Goal: Transaction & Acquisition: Purchase product/service

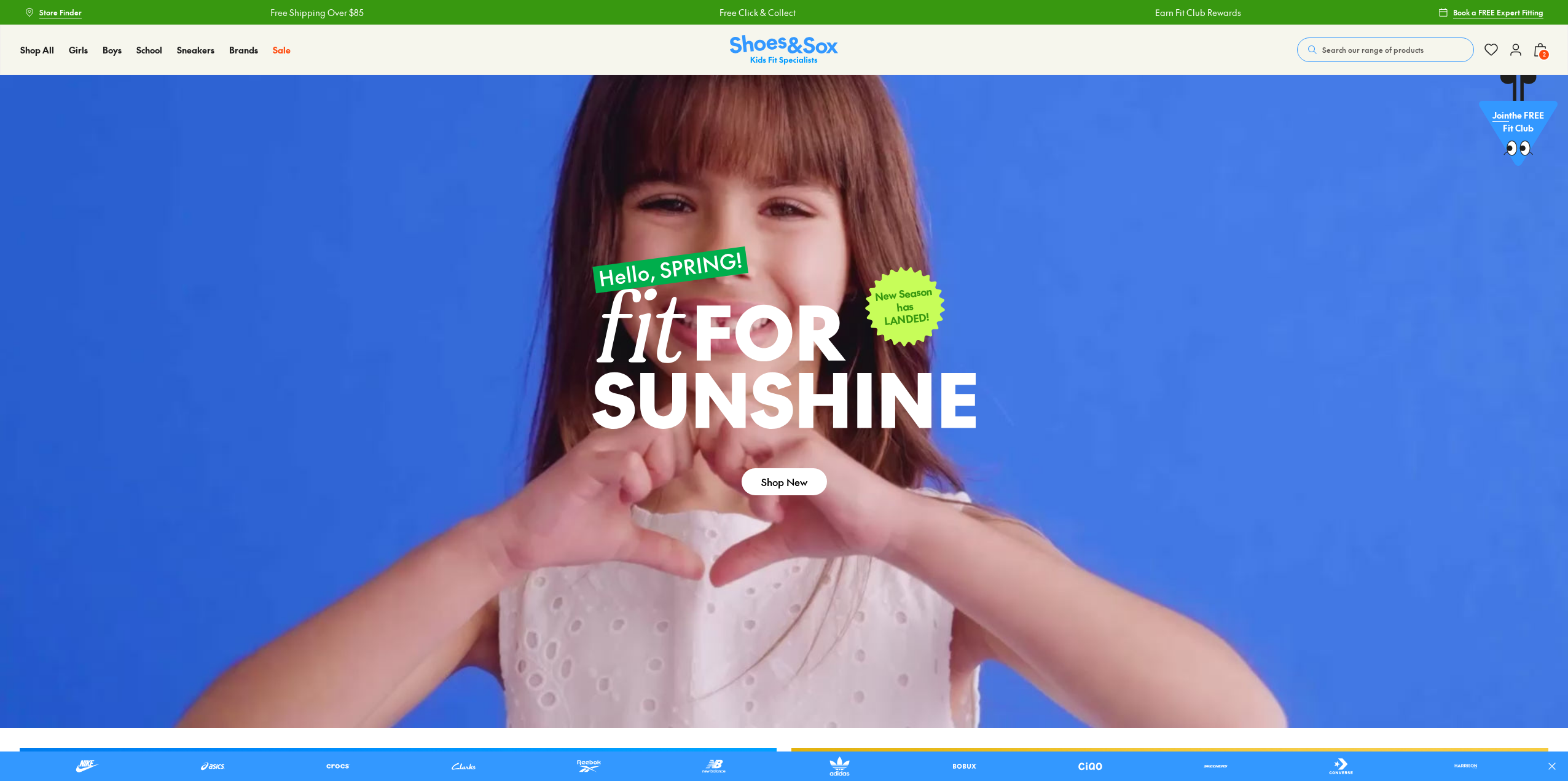
click at [1548, 50] on div "Shop All Shop All Shop All 20% Off School New Arrivals Online Only Best Sellers…" at bounding box center [784, 50] width 1568 height 50
click at [1543, 50] on span "2" at bounding box center [1544, 55] width 13 height 13
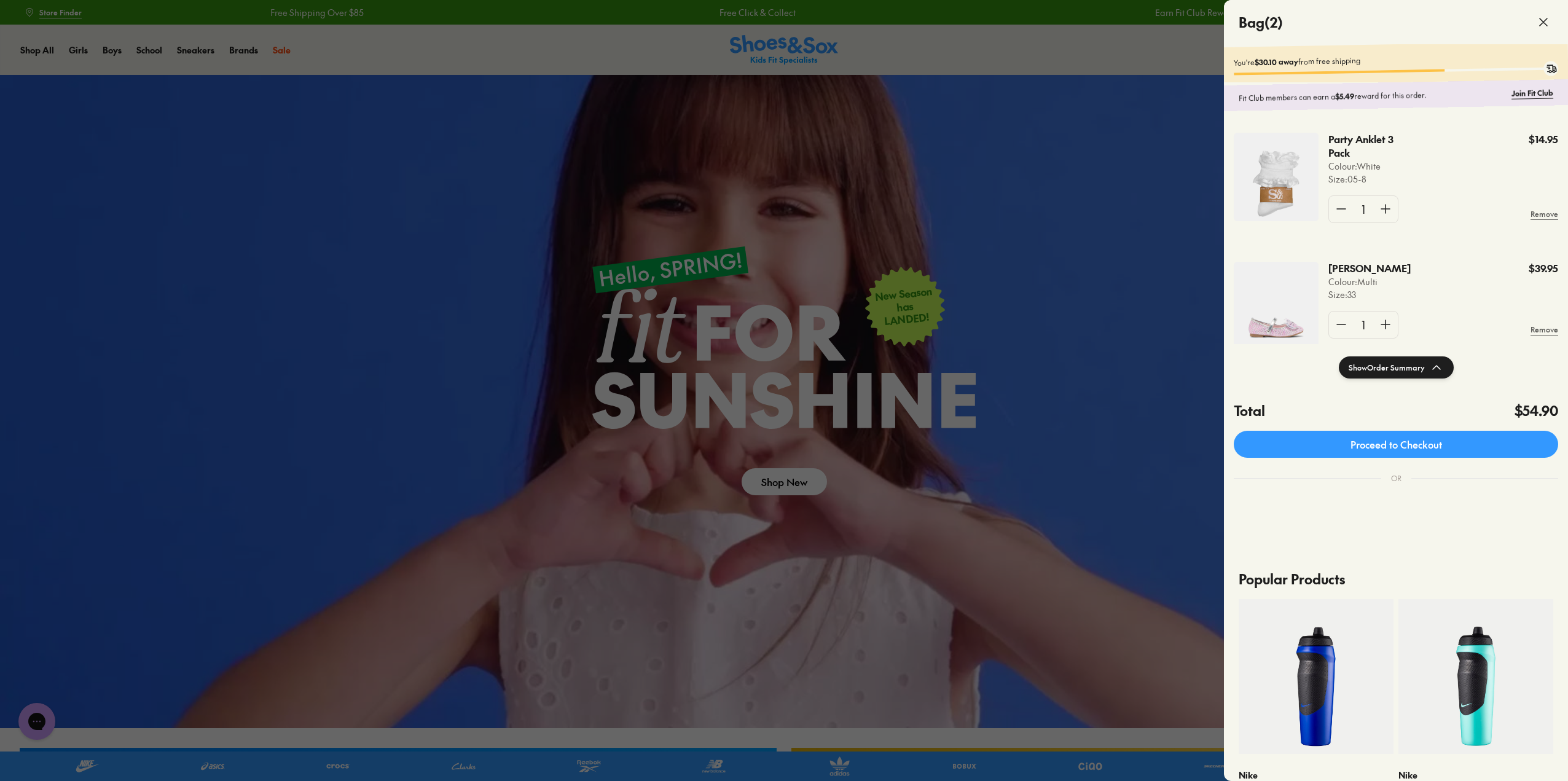
click at [1282, 308] on img at bounding box center [1276, 304] width 85 height 86
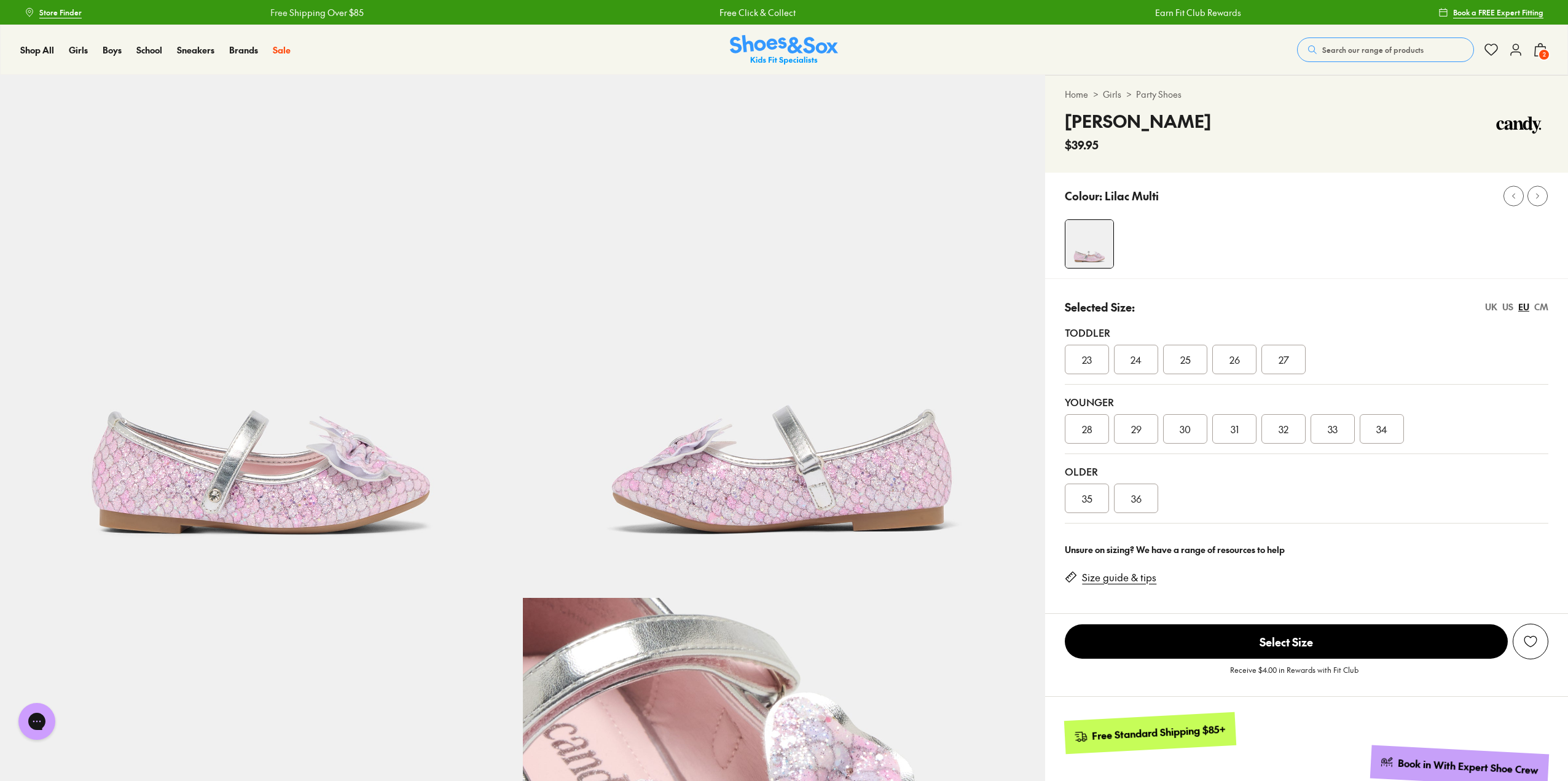
click at [1334, 427] on span "33" at bounding box center [1332, 429] width 10 height 15
select select "*"
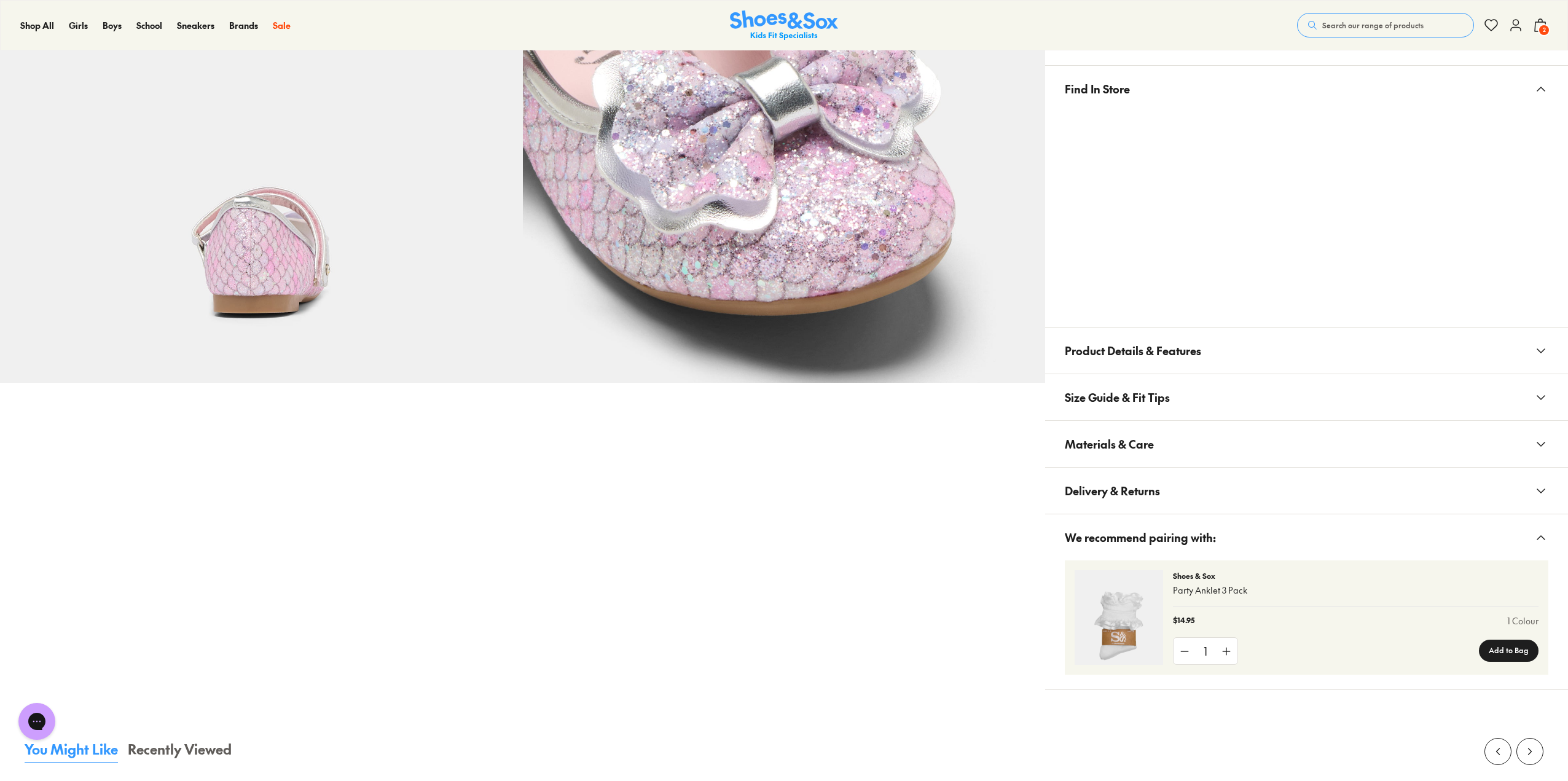
scroll to position [492, 0]
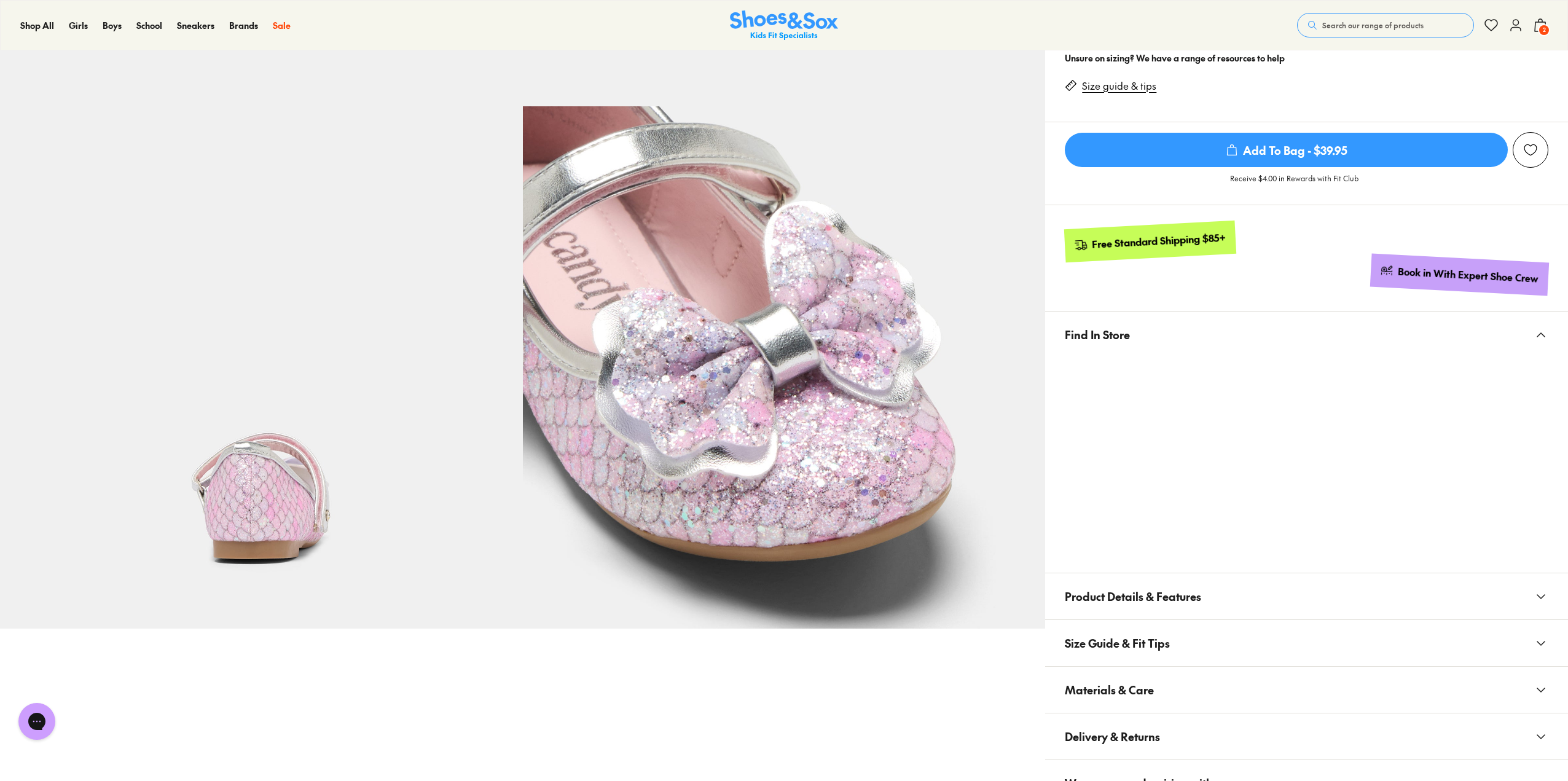
click at [510, 315] on img at bounding box center [261, 367] width 523 height 523
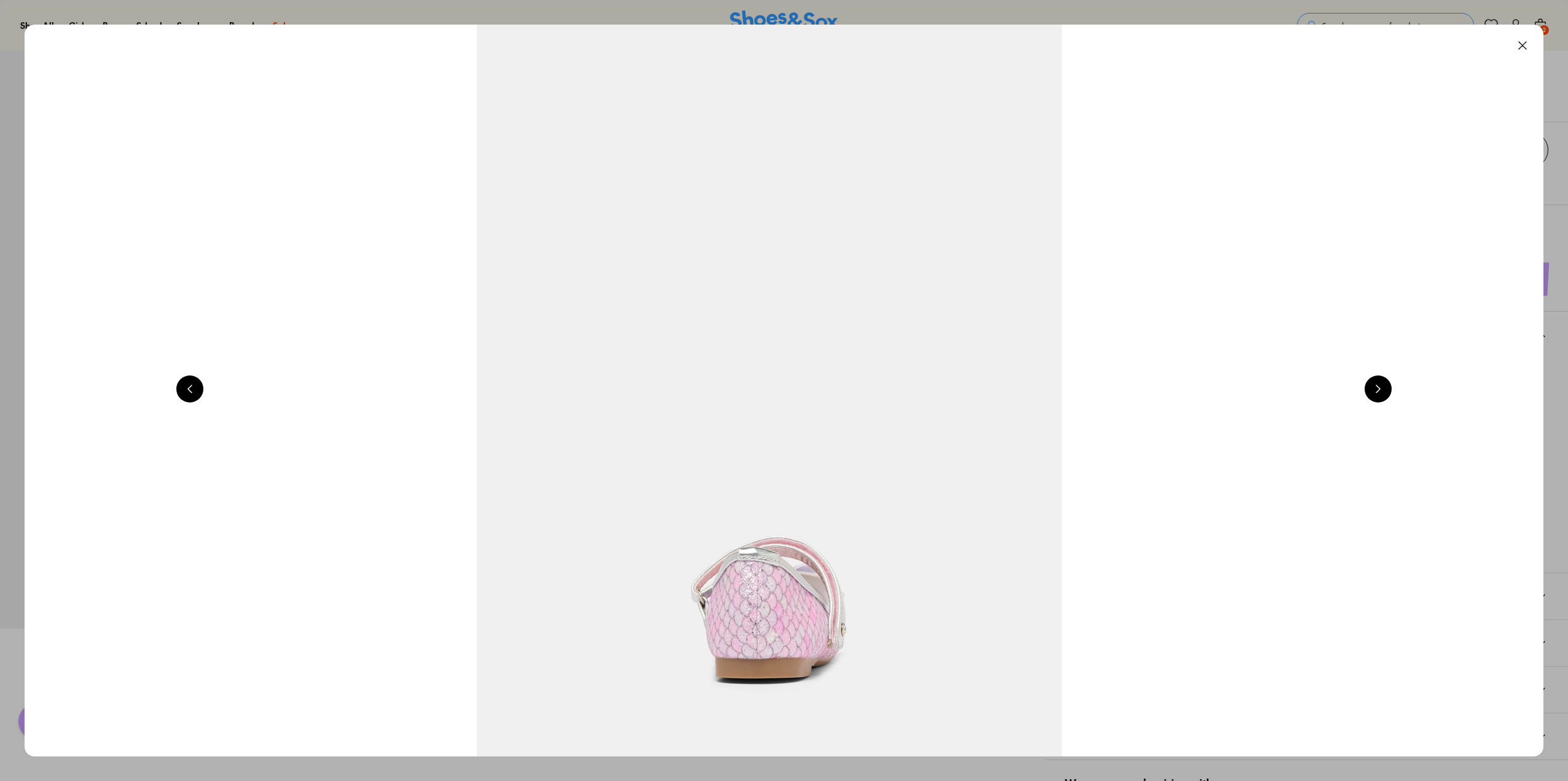
click at [1384, 392] on button at bounding box center [1378, 389] width 27 height 27
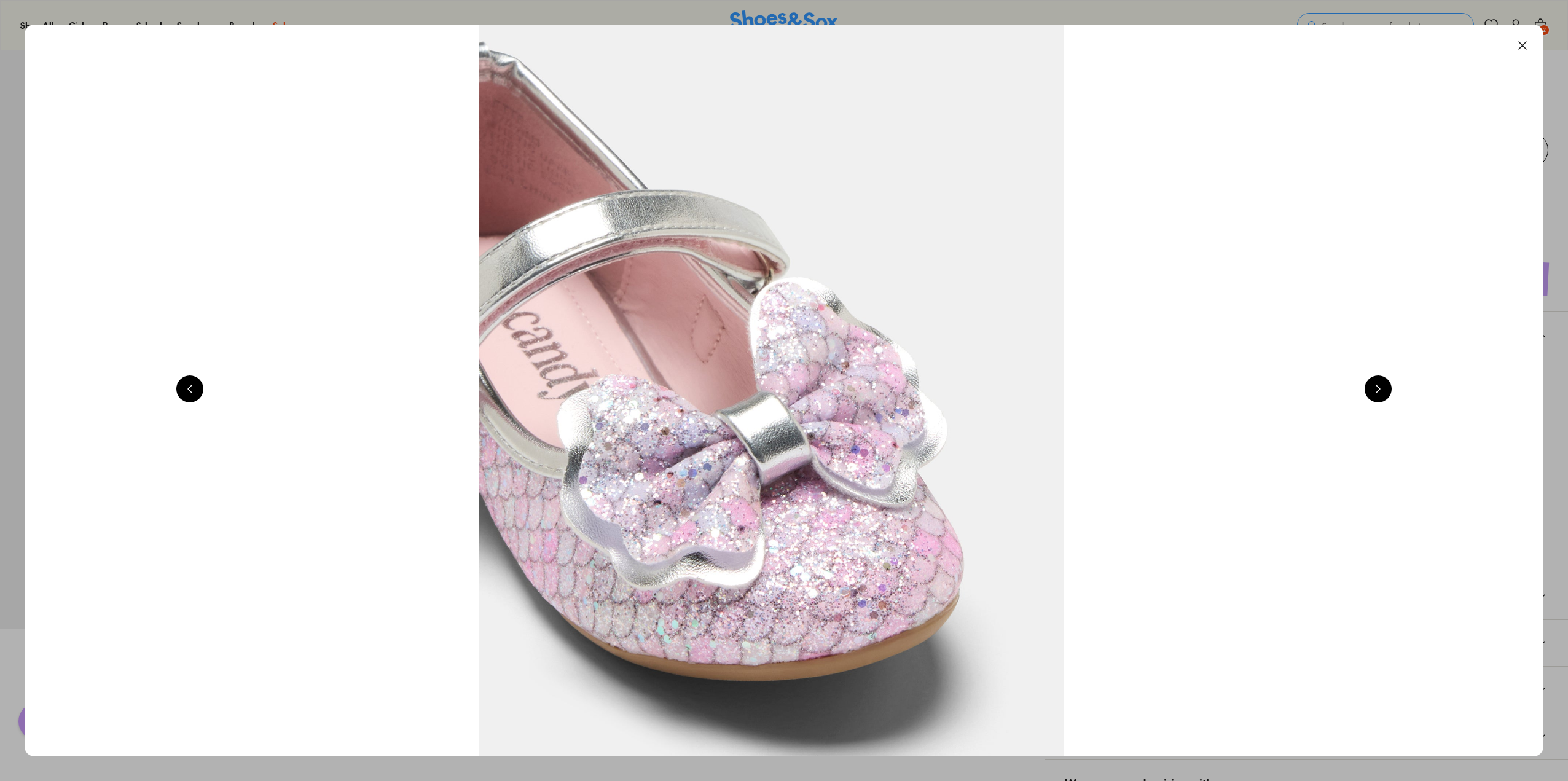
scroll to position [0, 6094]
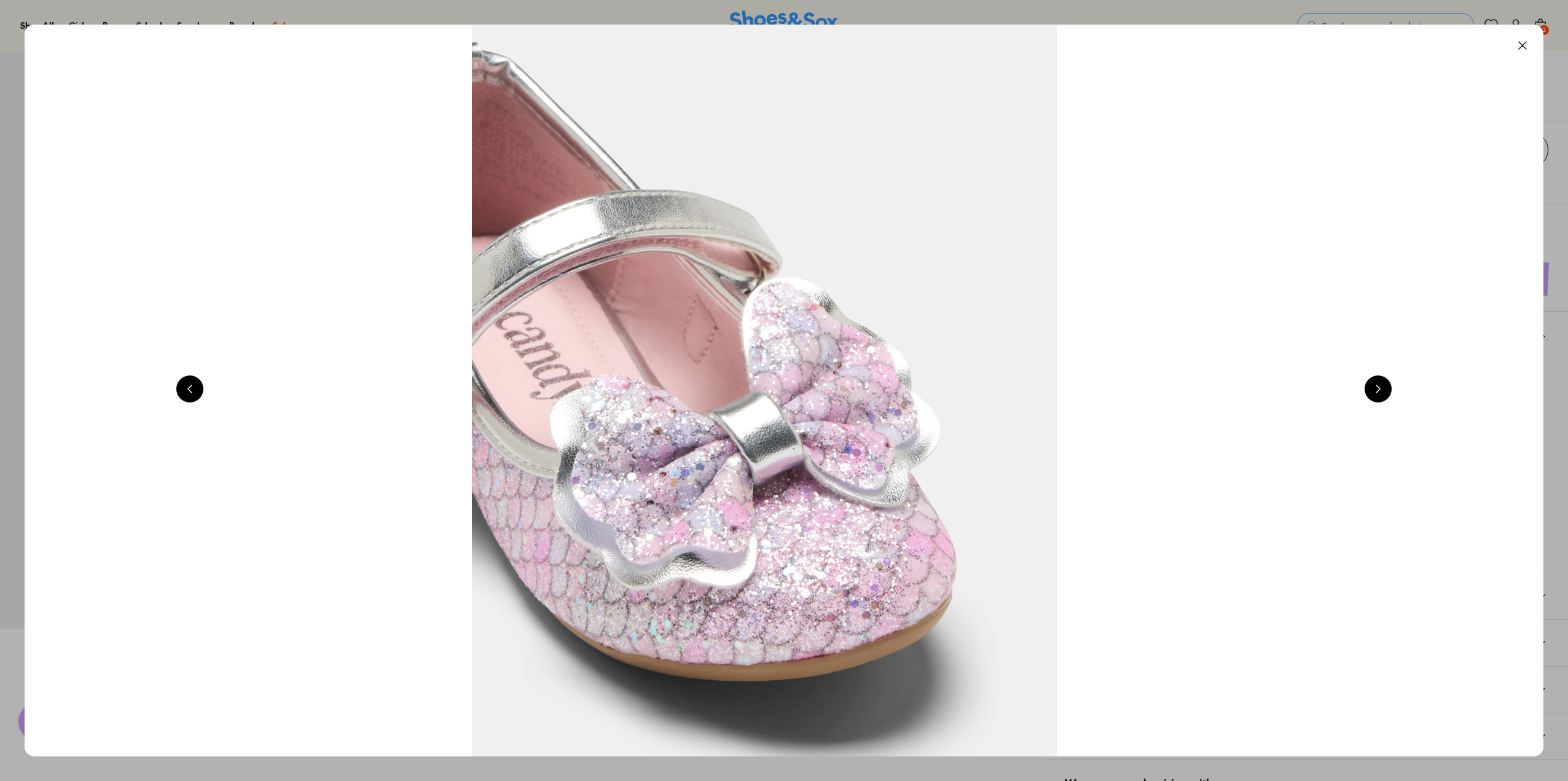
click at [1524, 43] on button at bounding box center [1522, 46] width 27 height 27
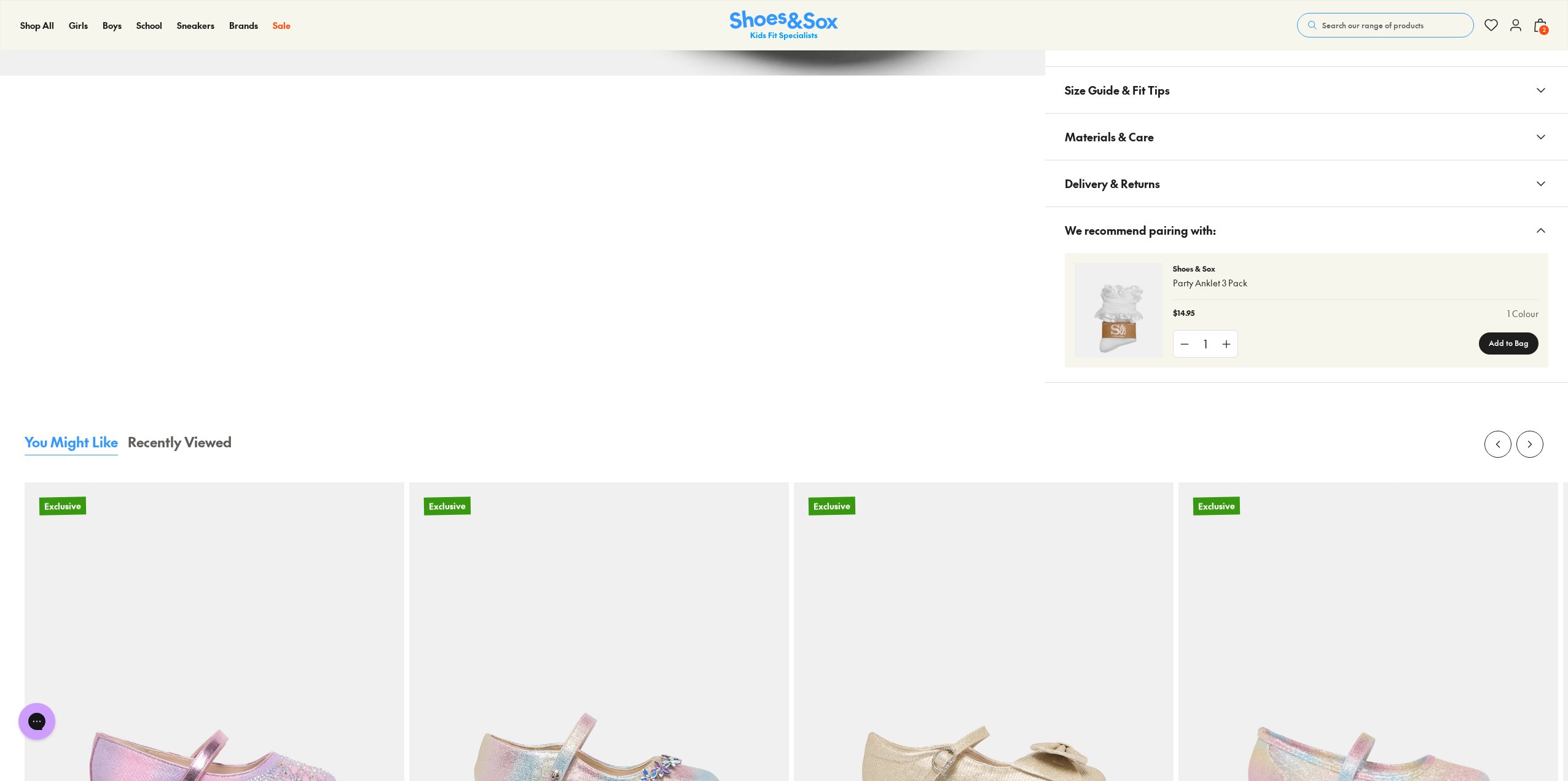
scroll to position [983, 0]
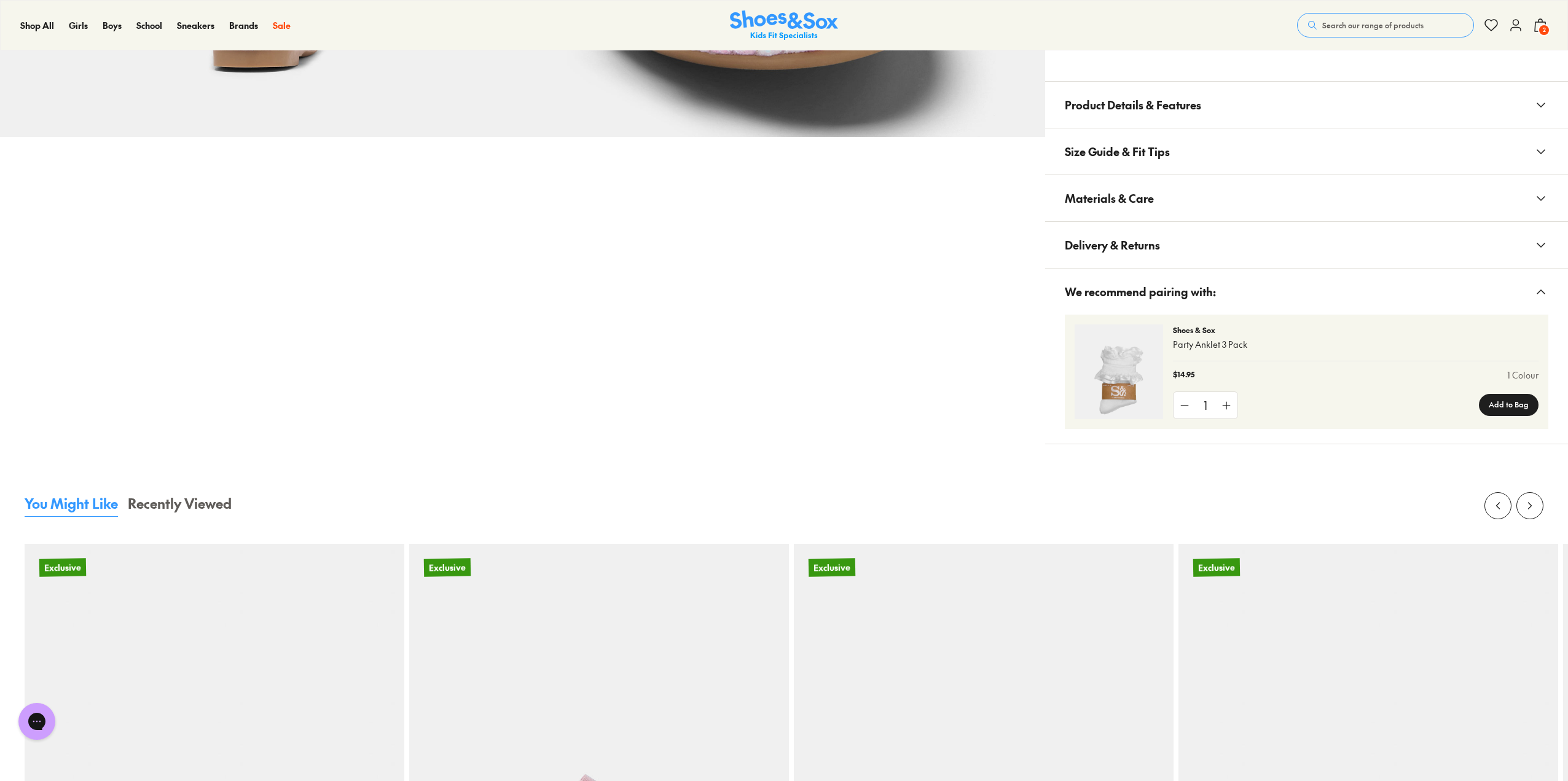
click at [1472, 246] on button "Delivery & Returns" at bounding box center [1306, 245] width 523 height 46
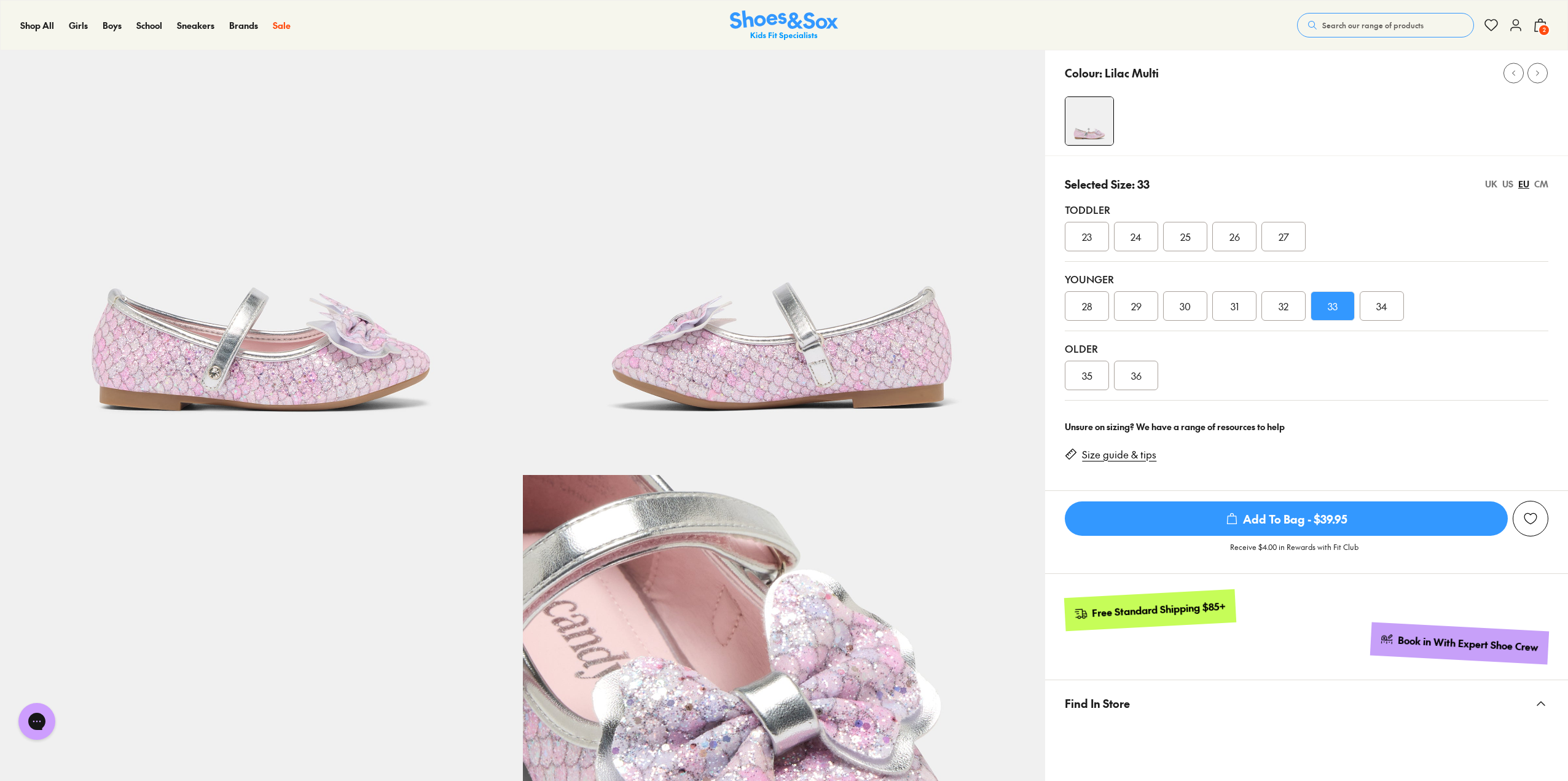
scroll to position [0, 0]
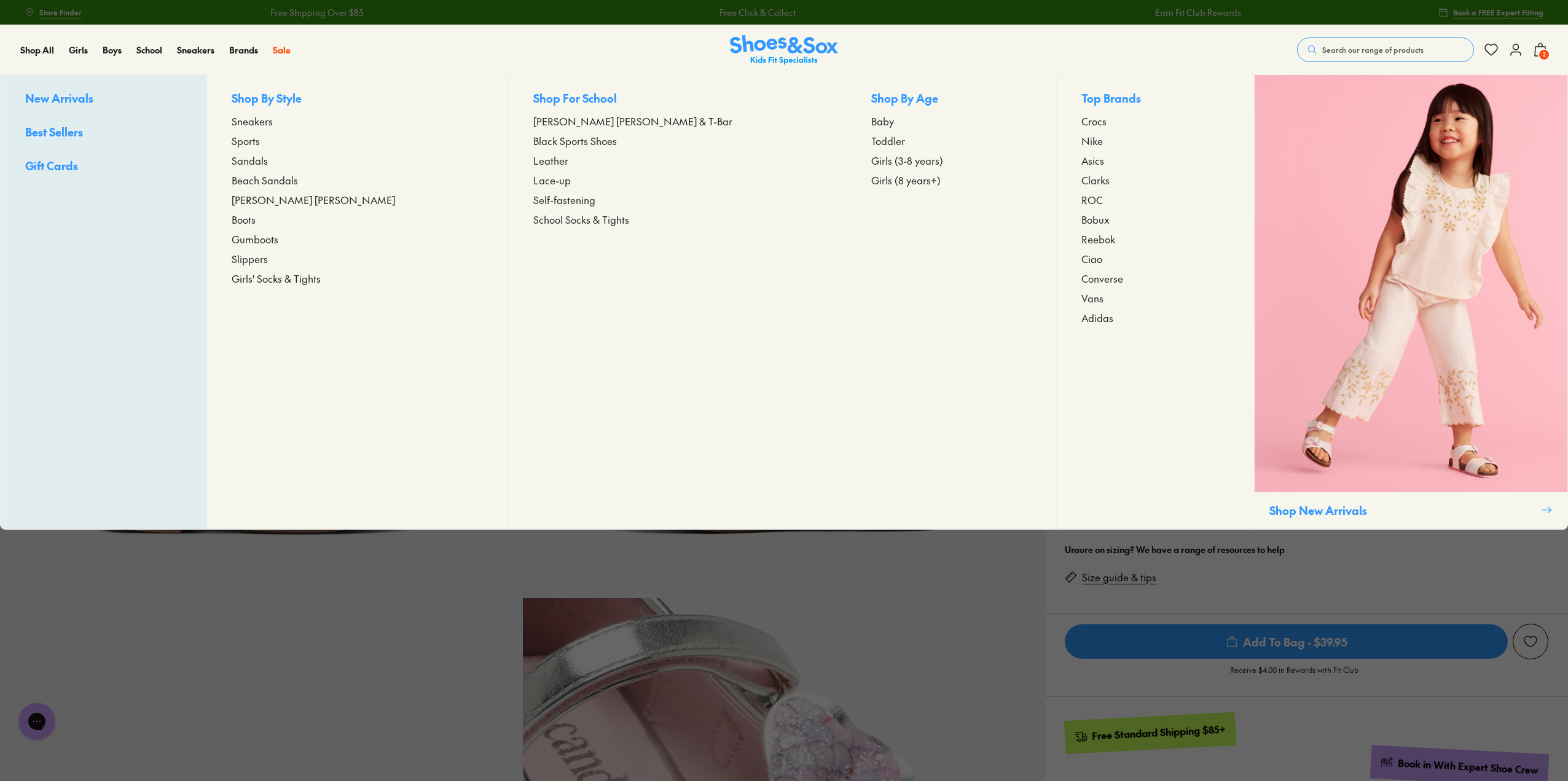
click at [871, 162] on span "Girls (3-8 years)" at bounding box center [907, 160] width 72 height 15
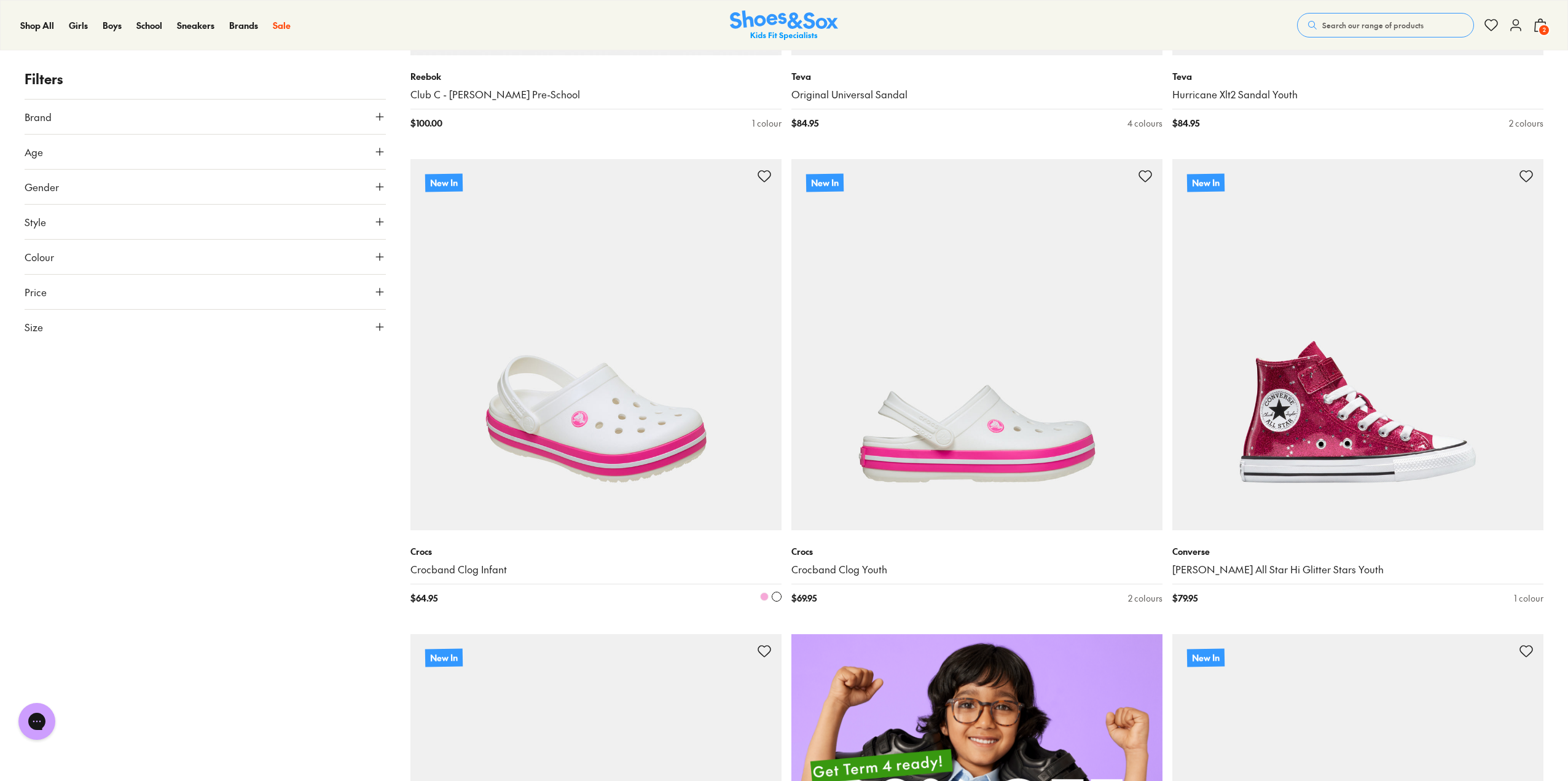
scroll to position [553, 0]
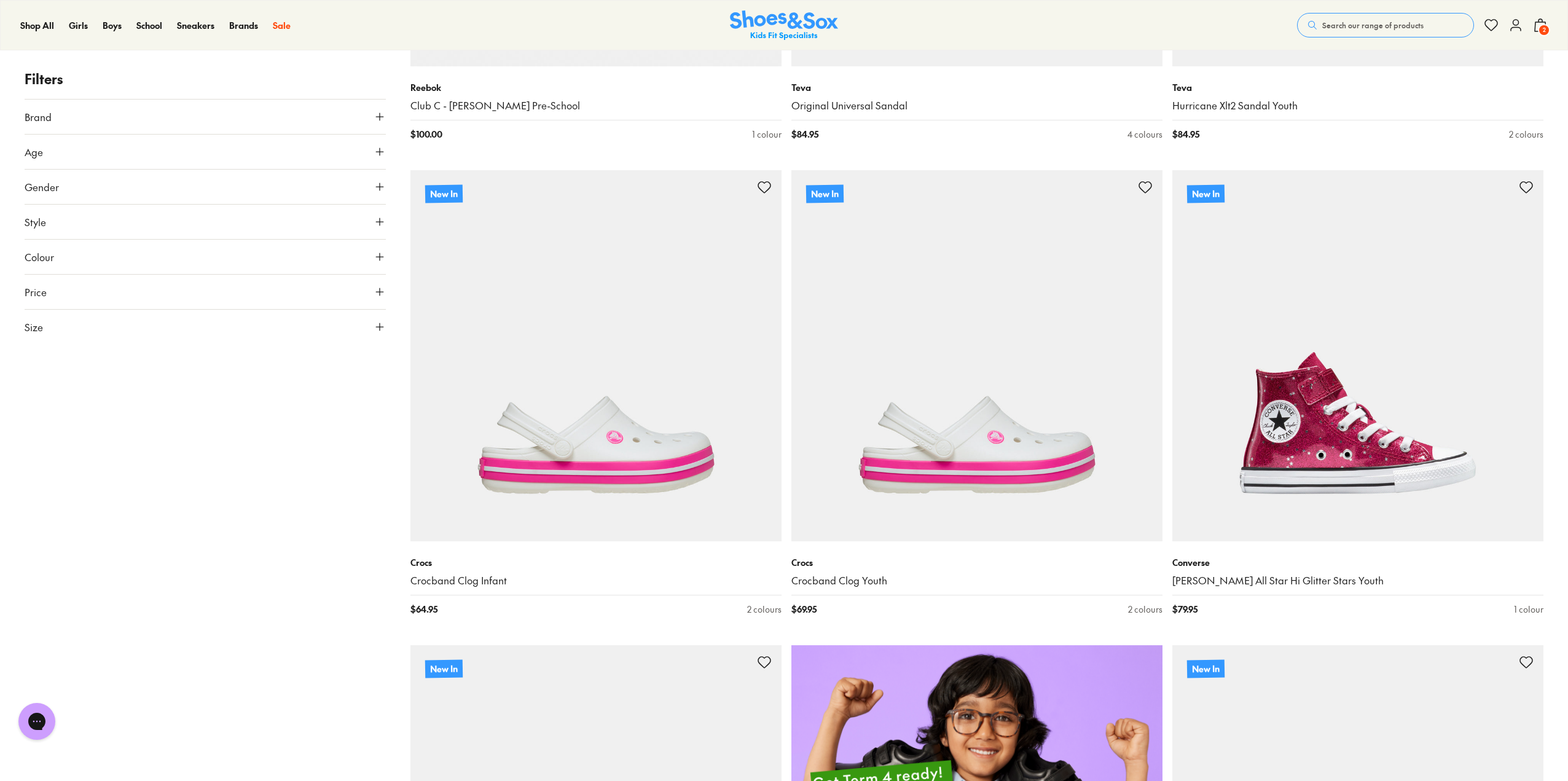
click at [380, 156] on icon at bounding box center [380, 152] width 13 height 13
click at [381, 153] on icon at bounding box center [380, 152] width 13 height 13
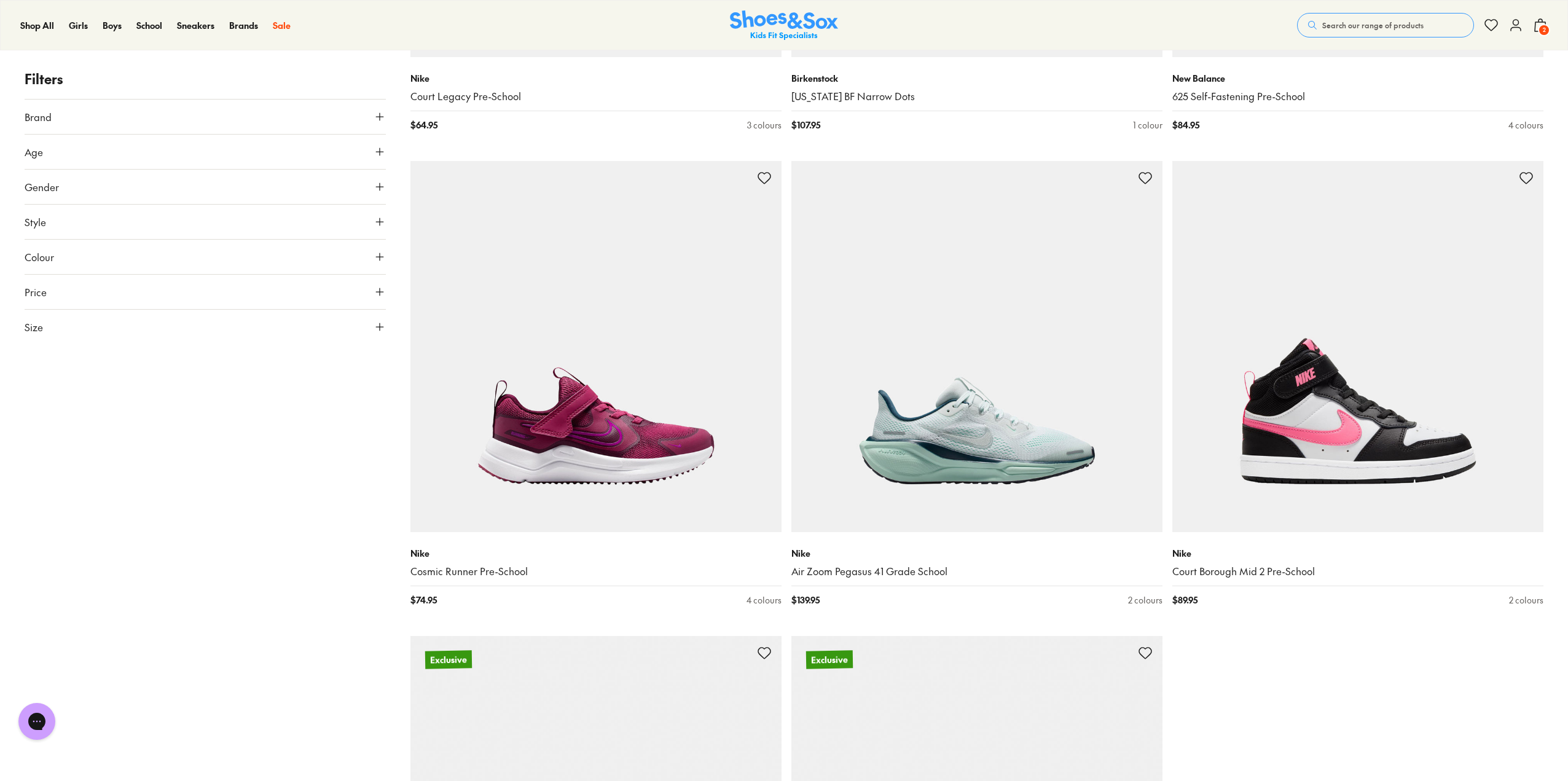
scroll to position [4363, 0]
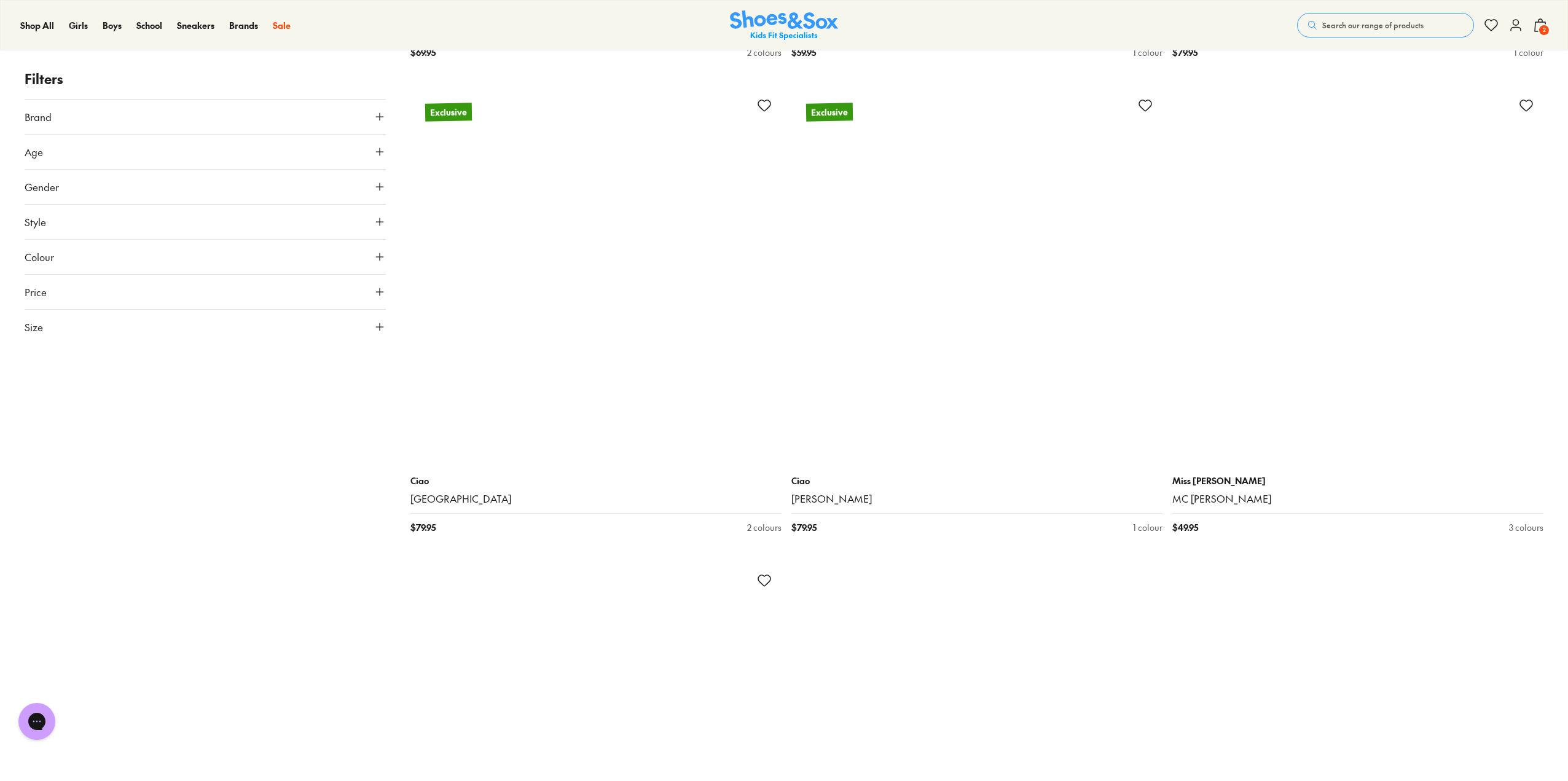
scroll to position [9770, 0]
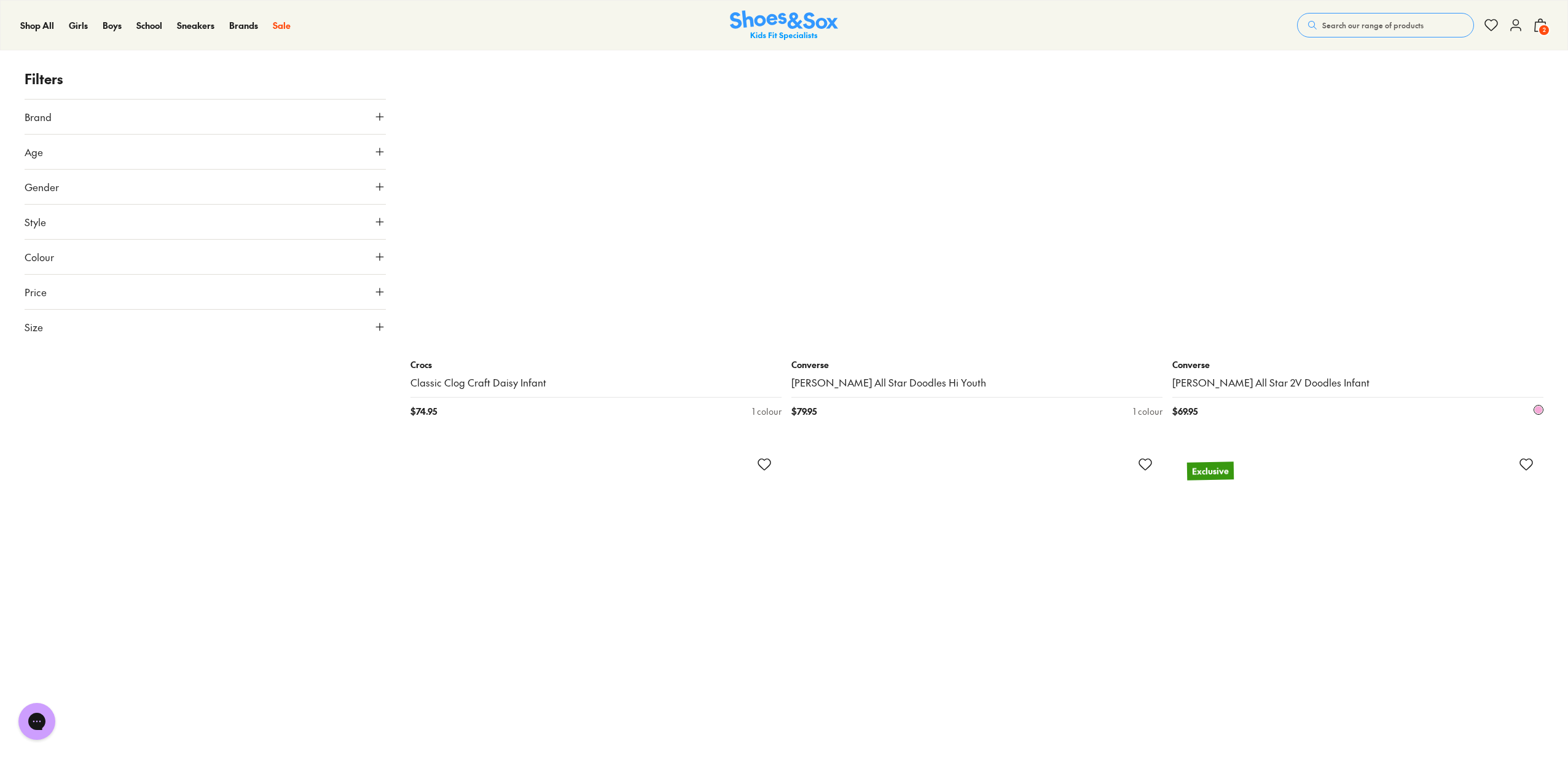
scroll to position [10508, 0]
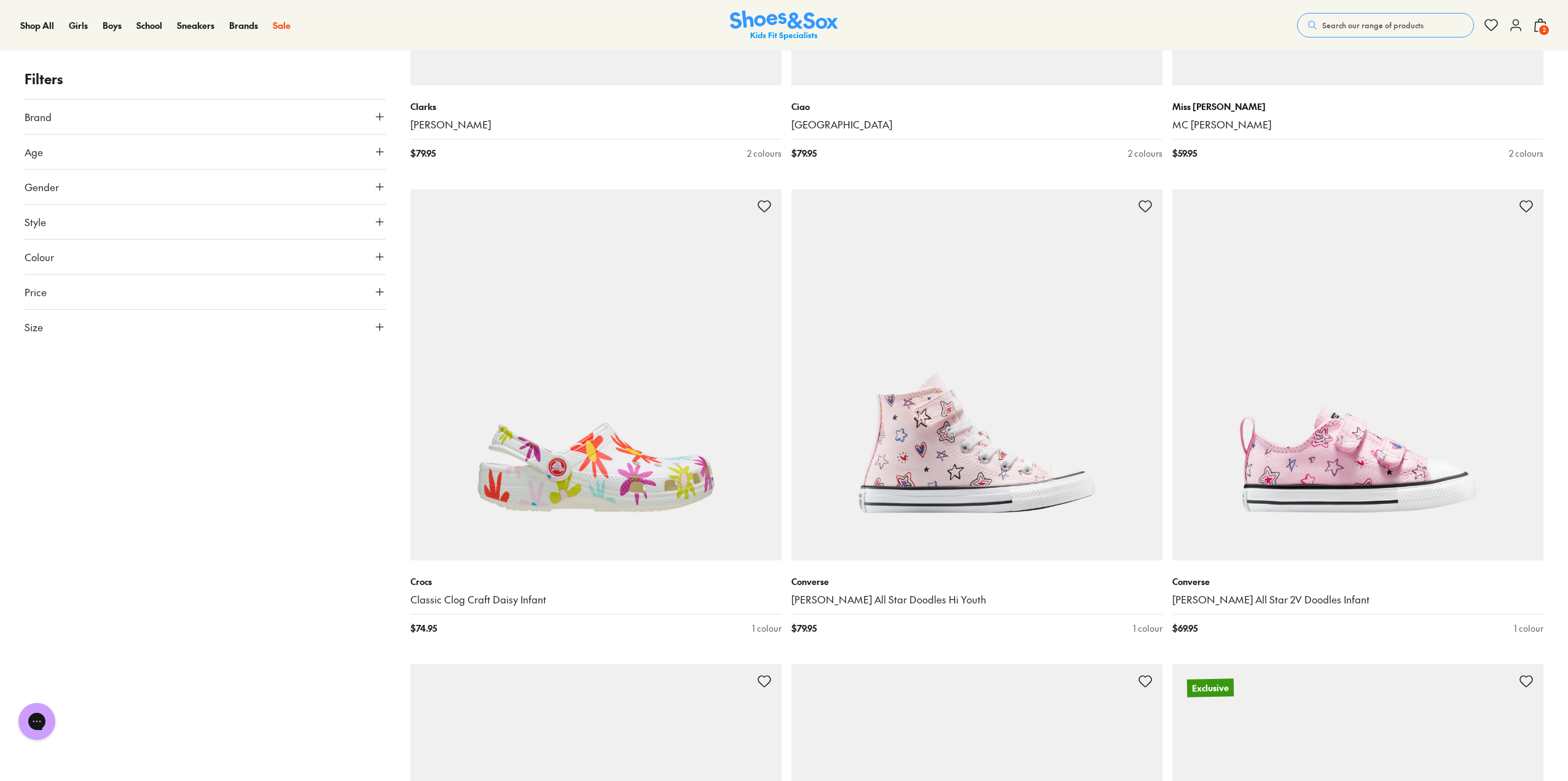
click at [1540, 30] on span "2" at bounding box center [1544, 30] width 13 height 13
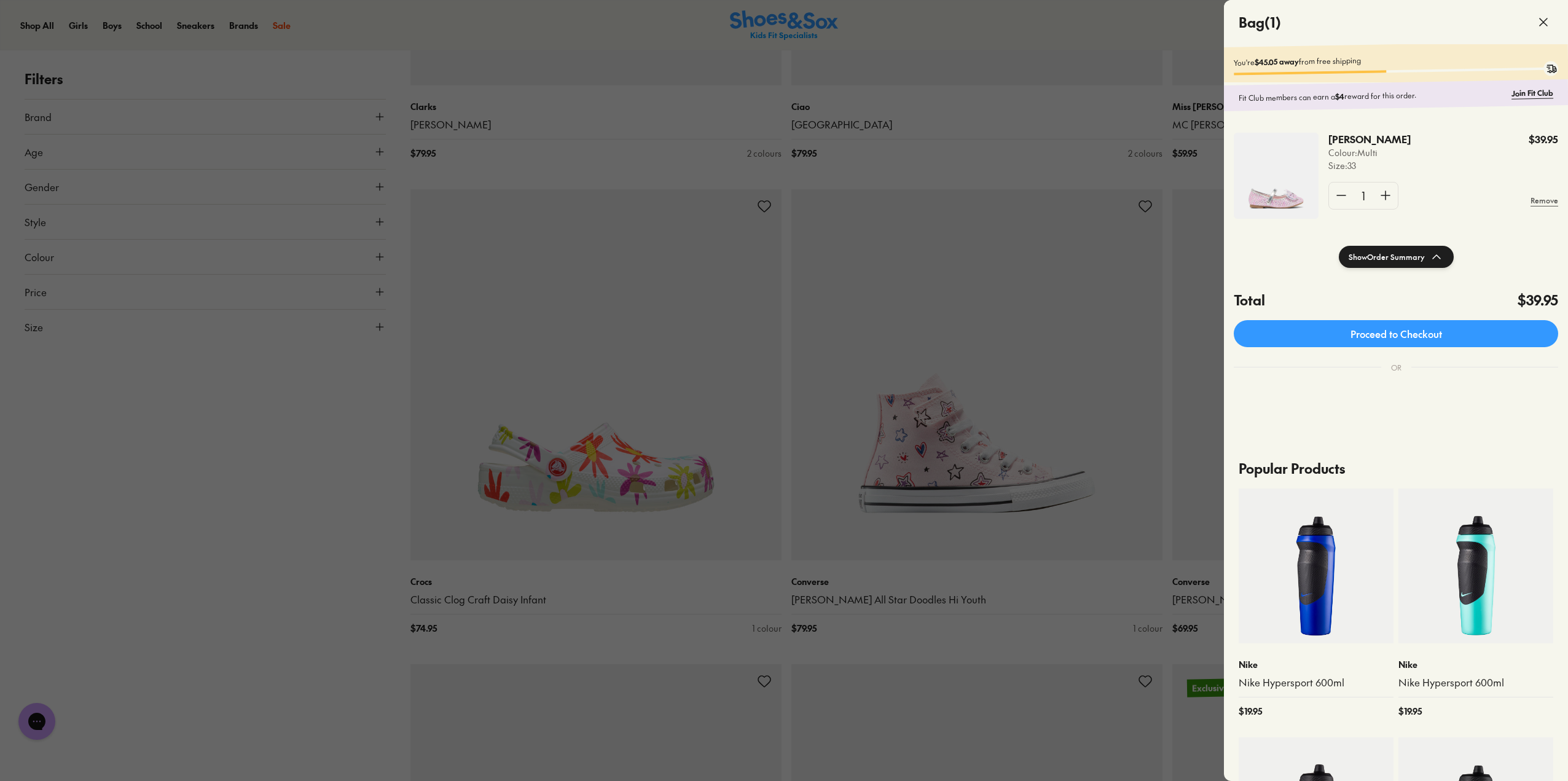
click at [1236, 397] on shop-pay-wallet-button at bounding box center [1235, 390] width 2 height 13
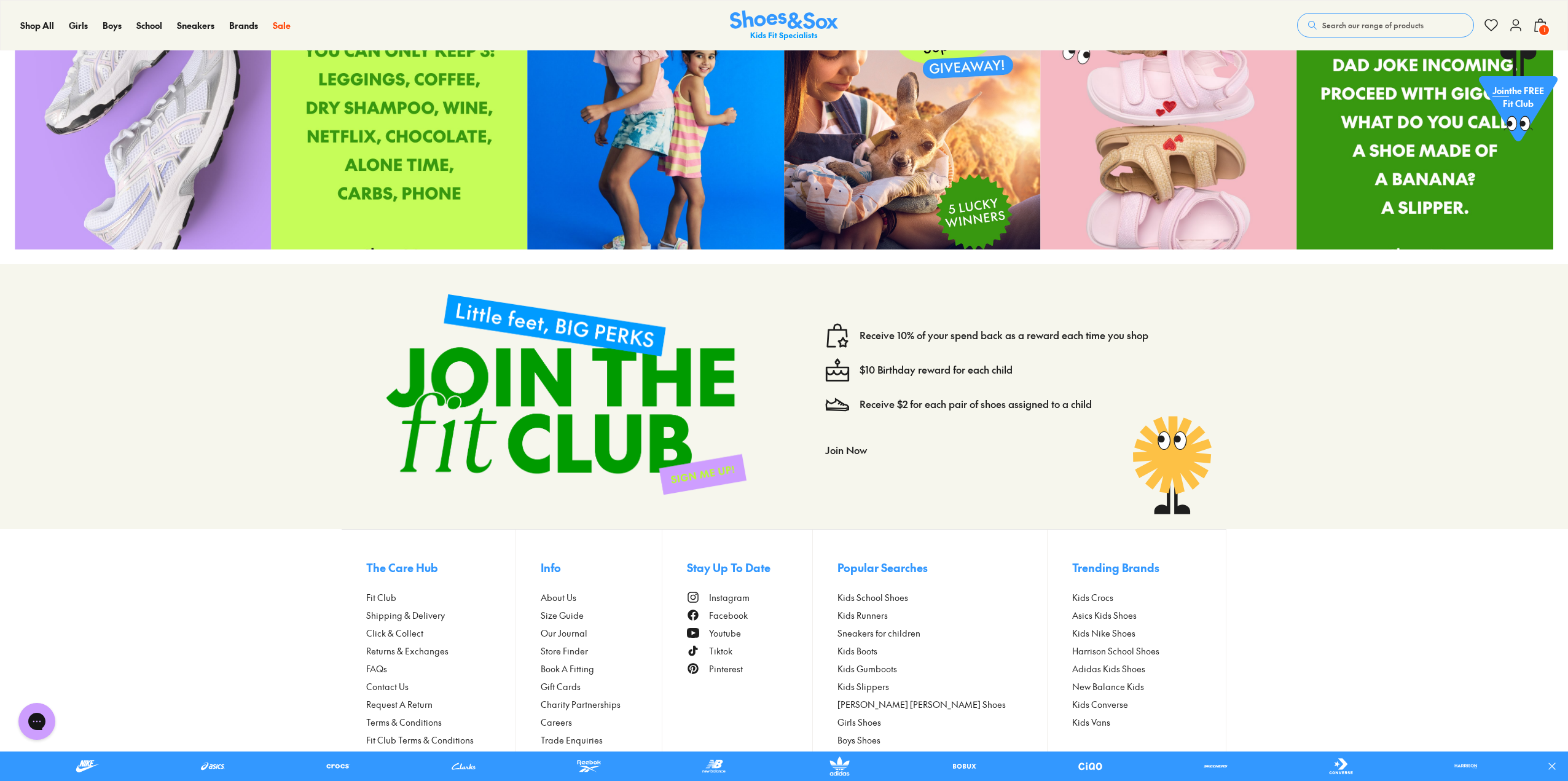
scroll to position [6850, 0]
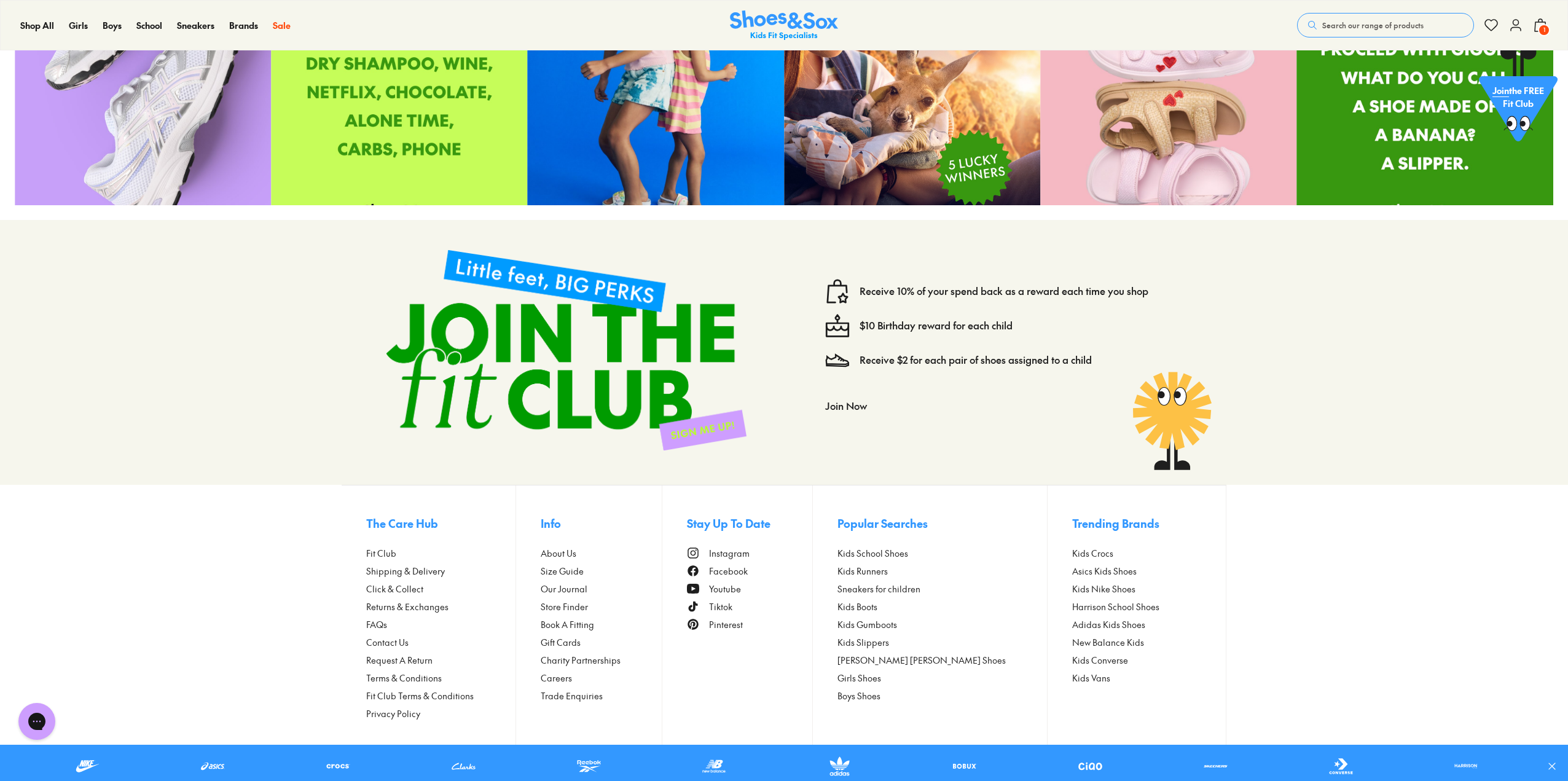
click at [412, 572] on span "Shipping & Delivery" at bounding box center [406, 571] width 79 height 13
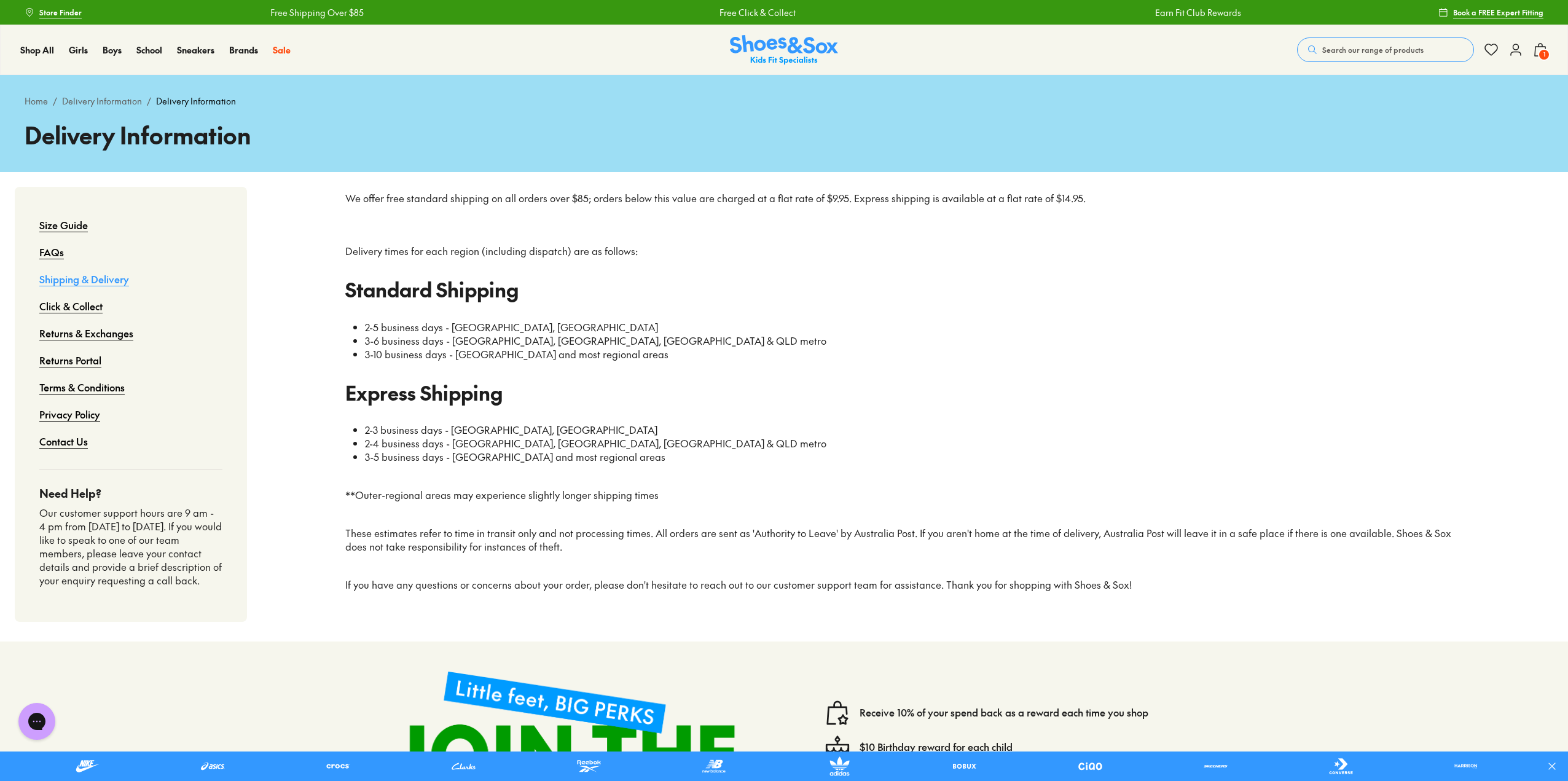
click at [1118, 304] on div "Delivery times for each region (including dispatch) are as follows: Standard Sh…" at bounding box center [907, 418] width 1124 height 347
